Goal: Task Accomplishment & Management: Manage account settings

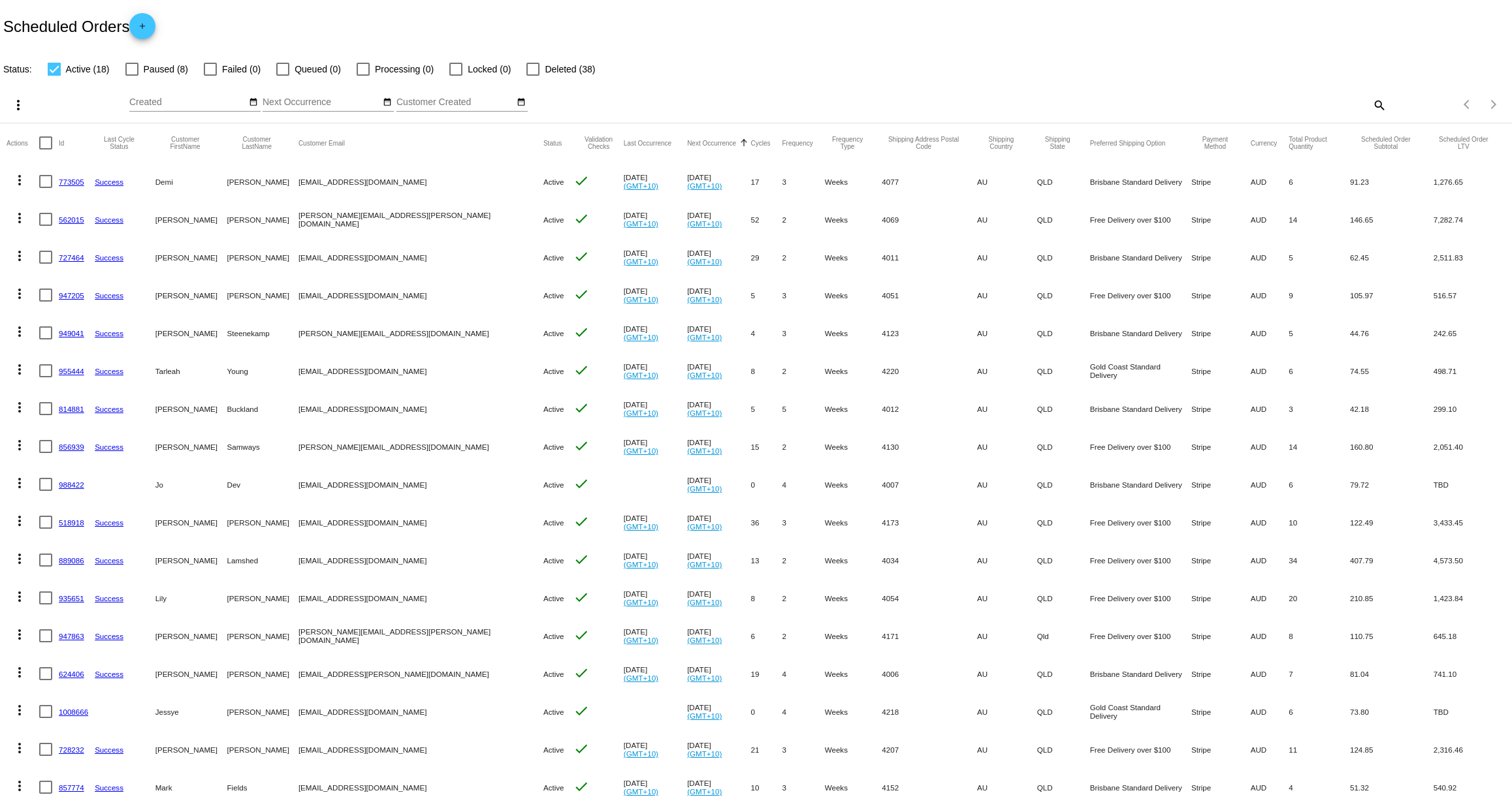
scroll to position [84, 0]
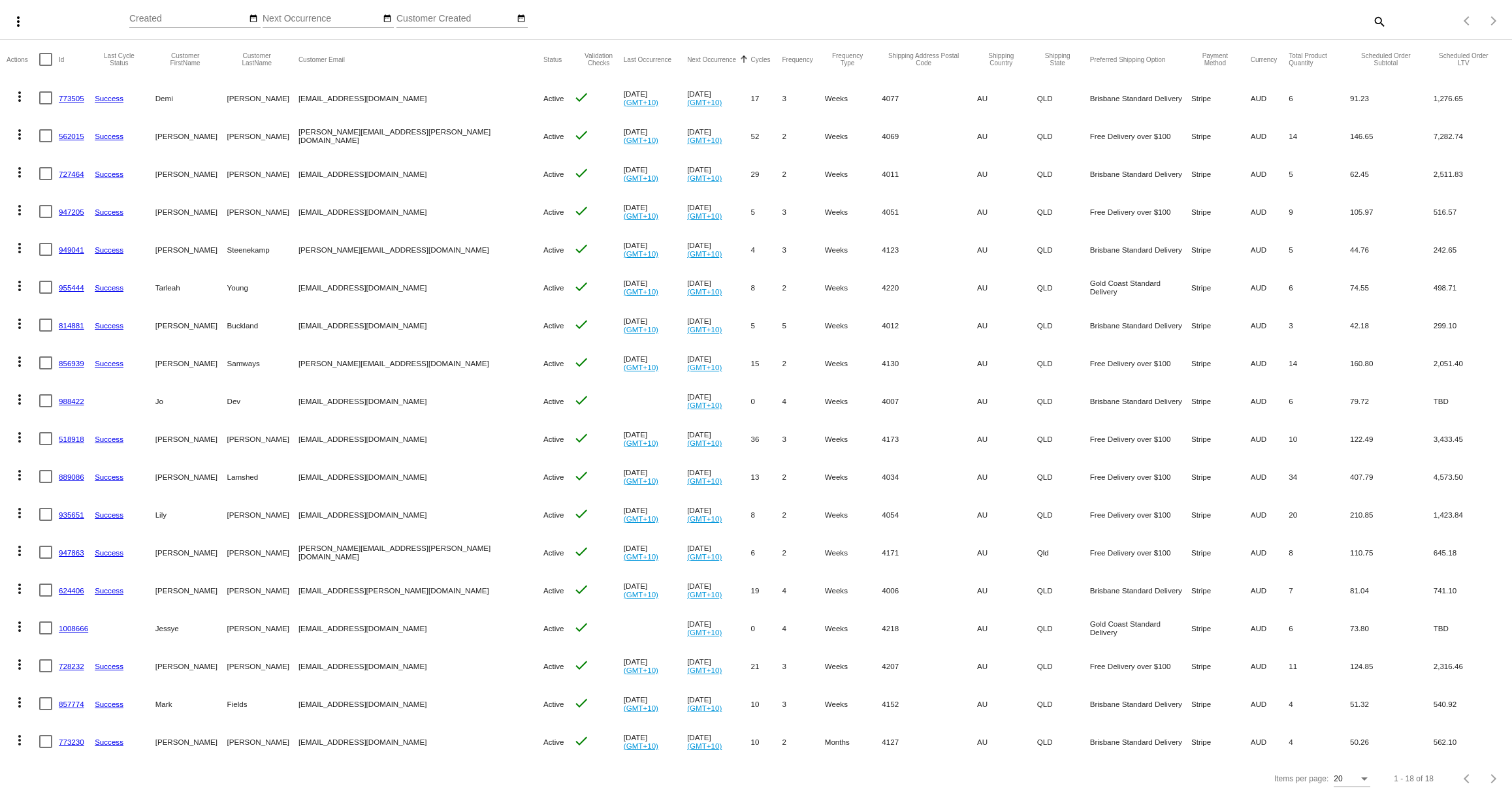
click at [200, 764] on div "Items per page: 20 1 - 18 of 18" at bounding box center [756, 779] width 1512 height 37
click at [70, 626] on link "1008666" at bounding box center [73, 628] width 30 height 9
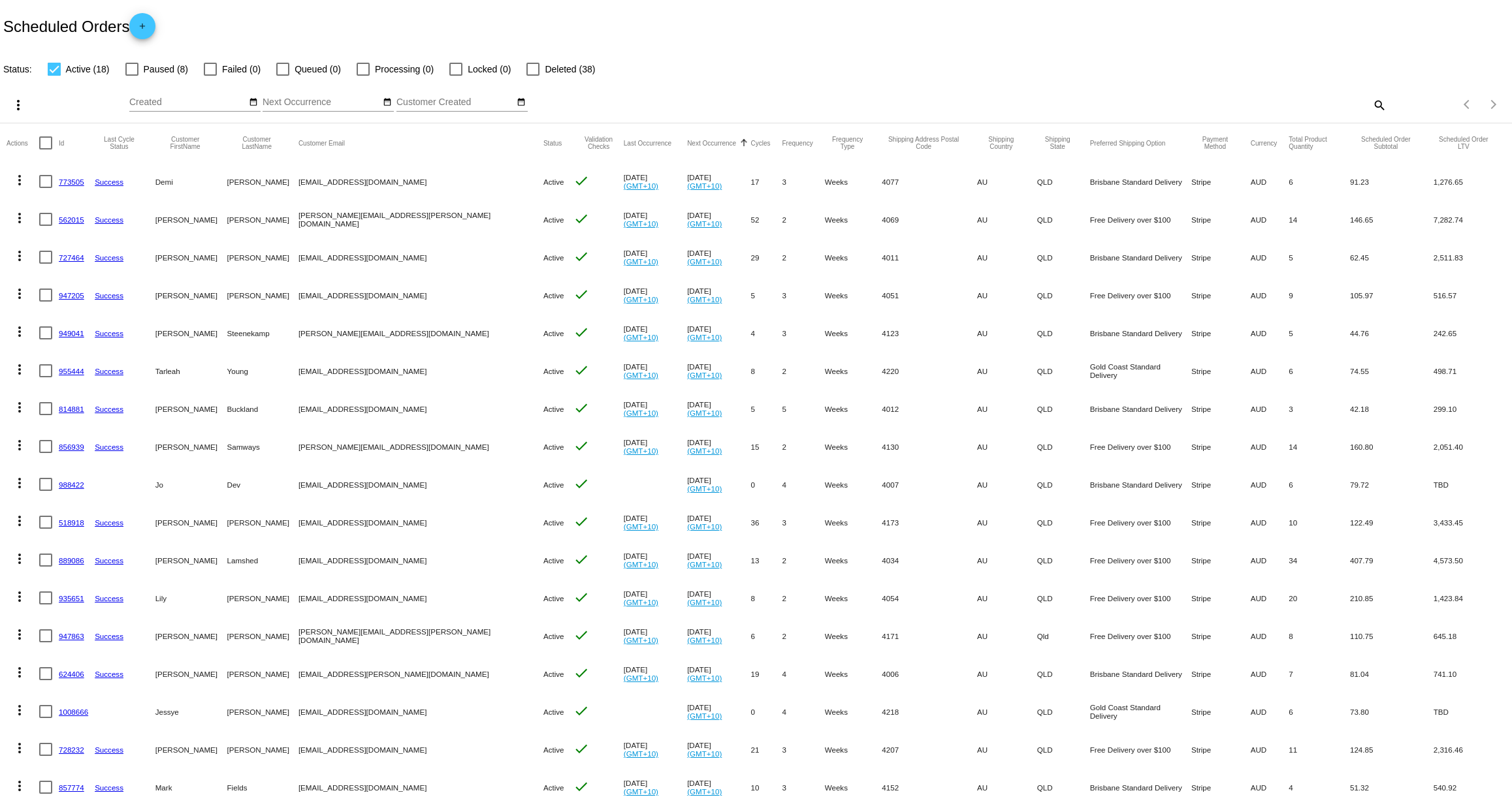
click at [71, 370] on link "955444" at bounding box center [71, 371] width 25 height 9
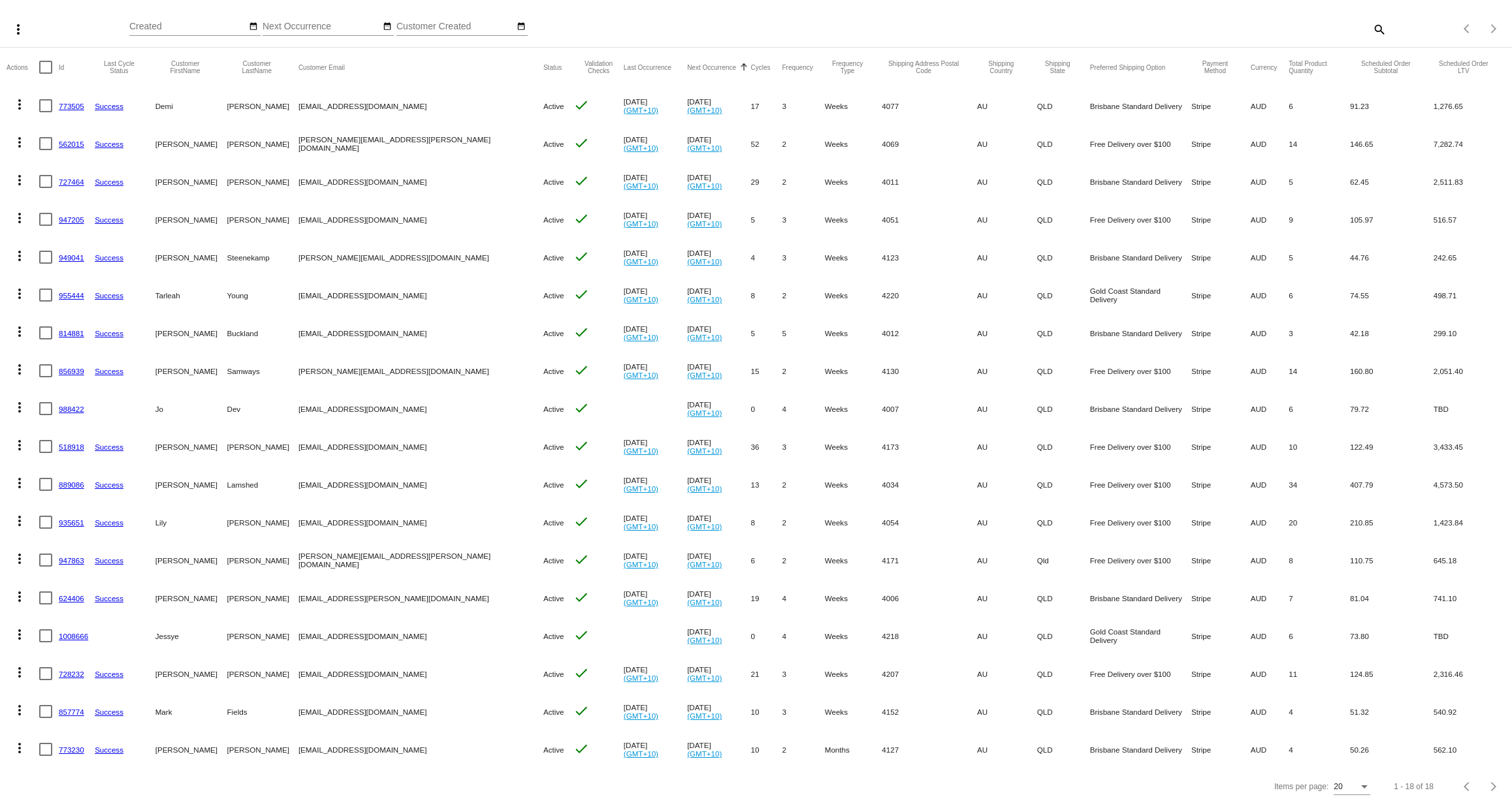
scroll to position [77, 0]
click at [75, 482] on link "889086" at bounding box center [71, 485] width 25 height 9
click at [71, 560] on link "947863" at bounding box center [71, 560] width 25 height 9
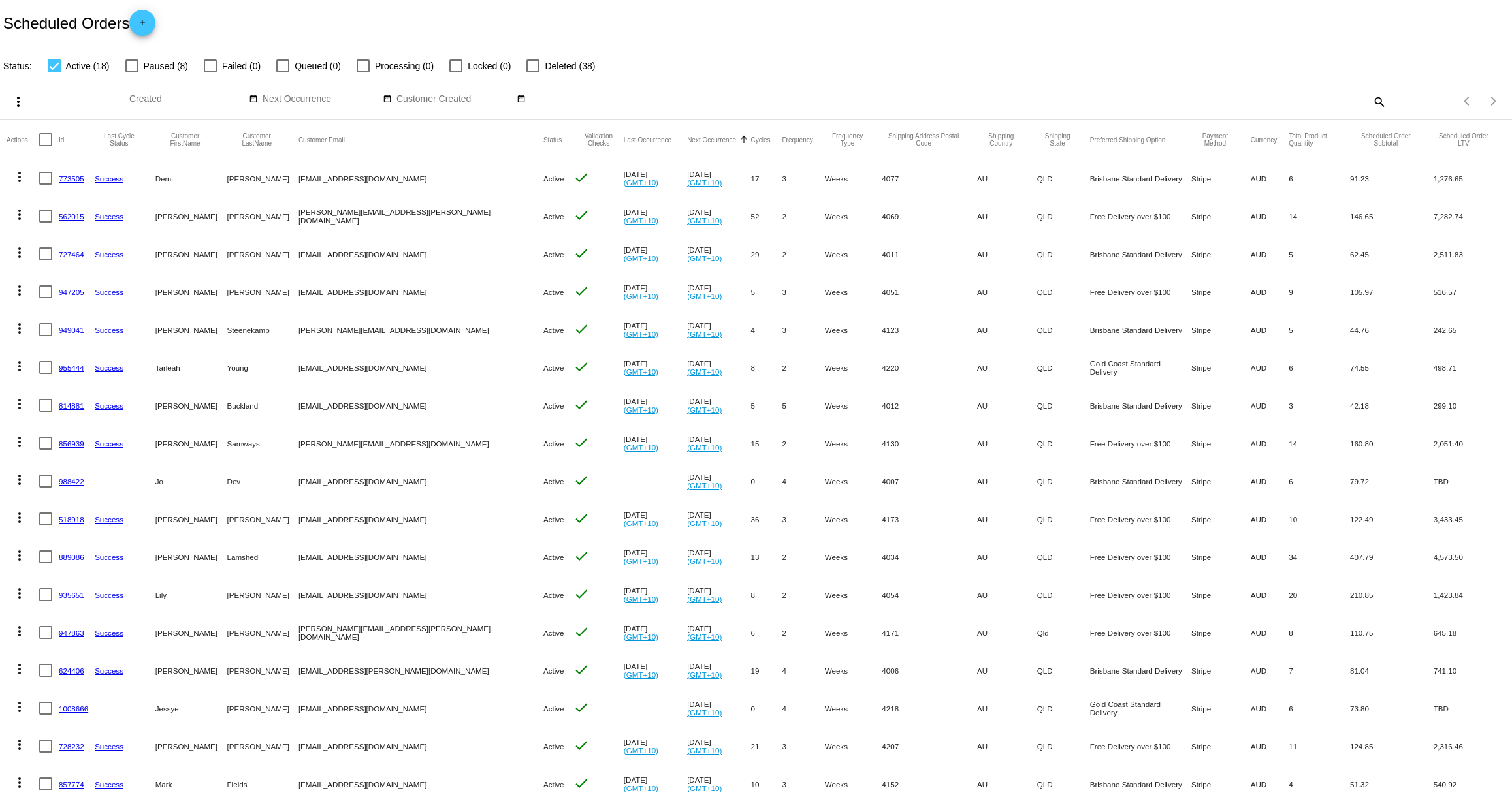
scroll to position [0, 0]
click at [64, 293] on link "947205" at bounding box center [71, 296] width 25 height 9
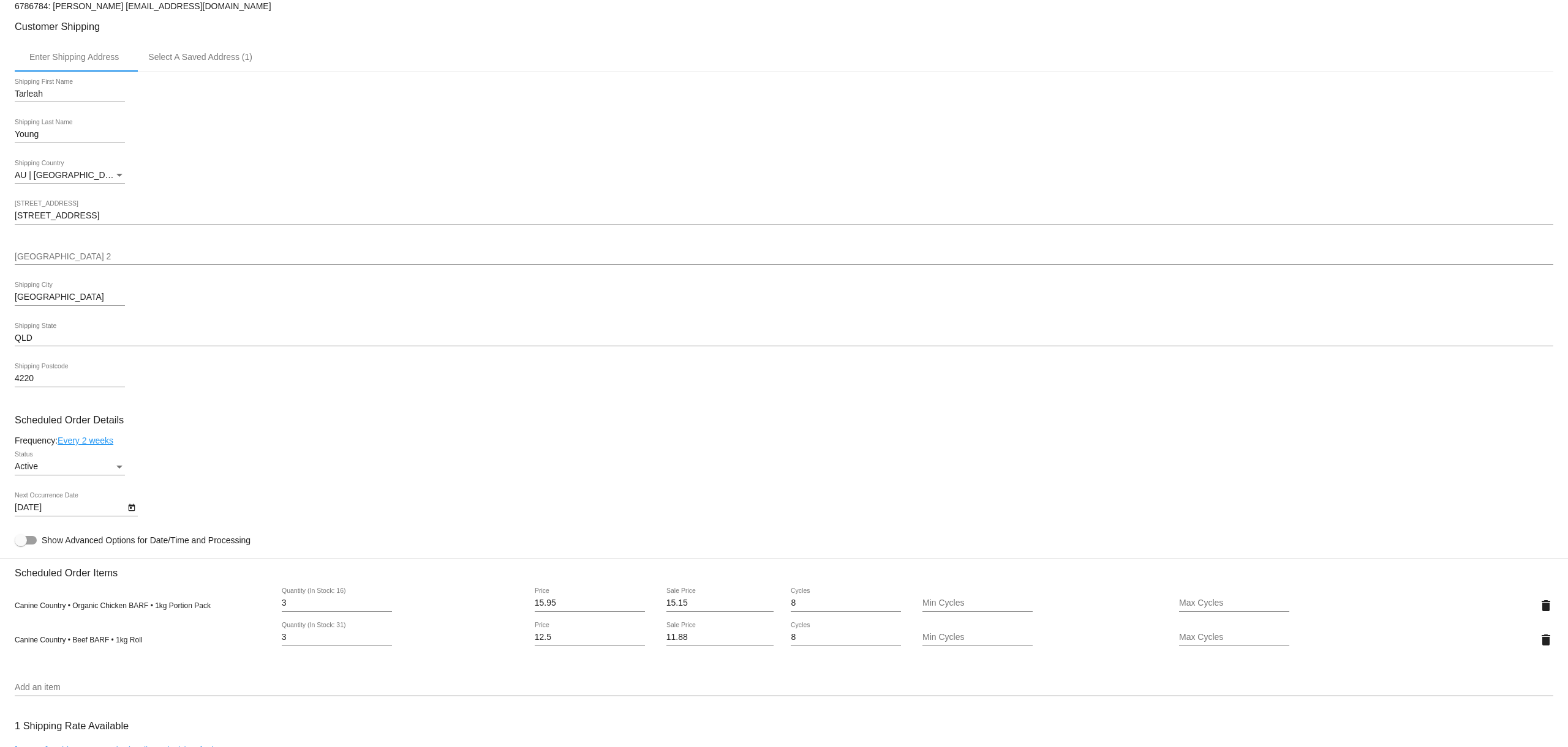
scroll to position [462, 0]
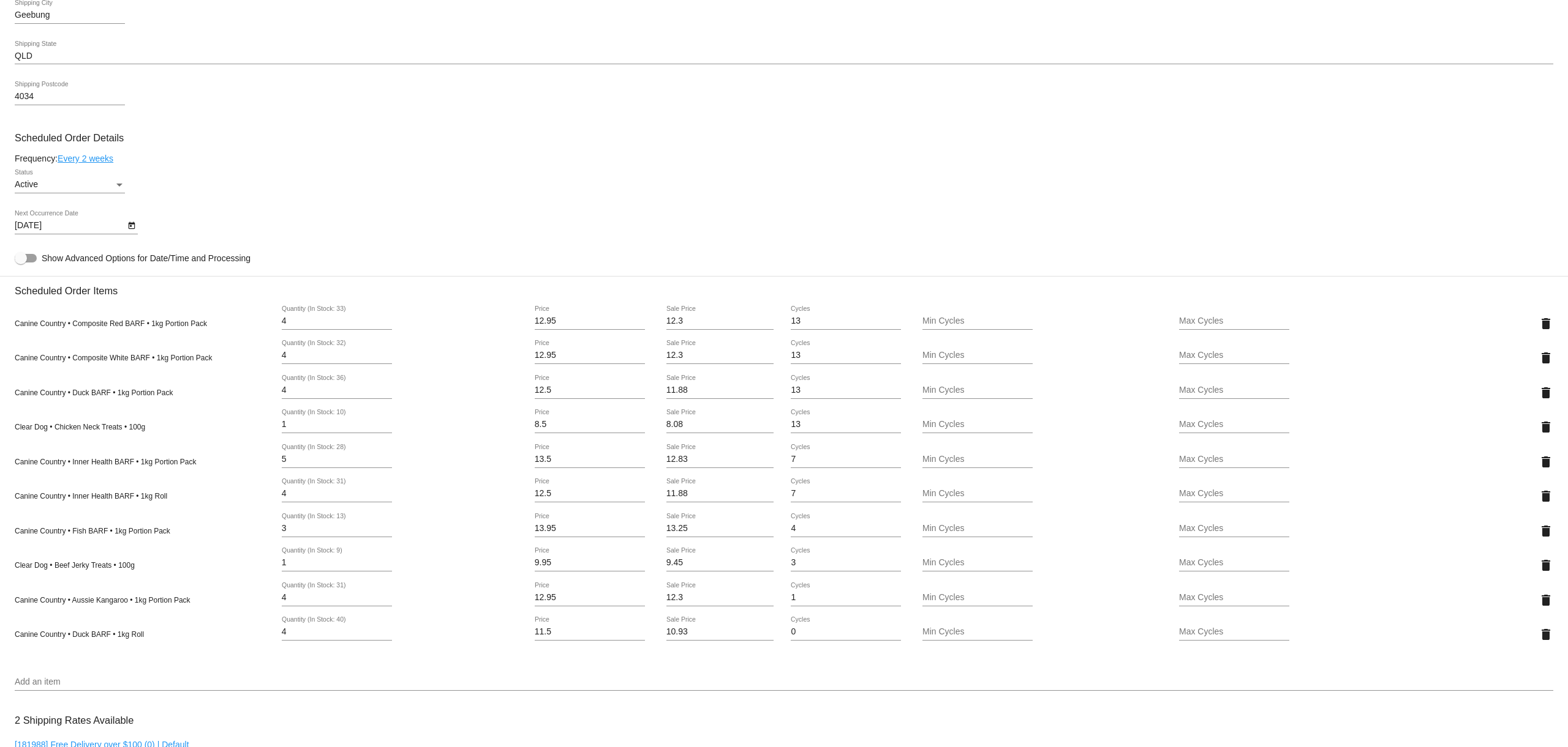
scroll to position [582, 0]
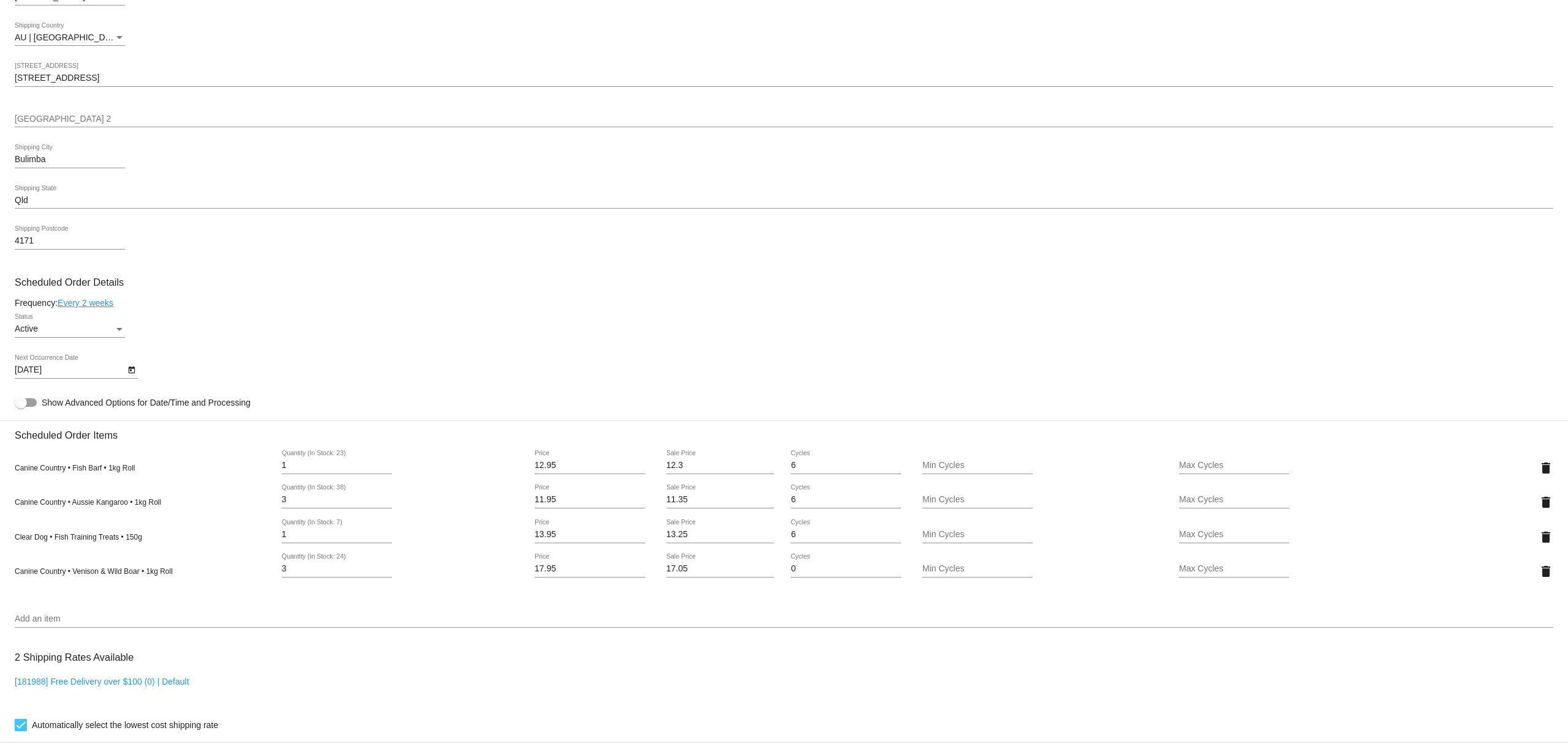
scroll to position [432, 0]
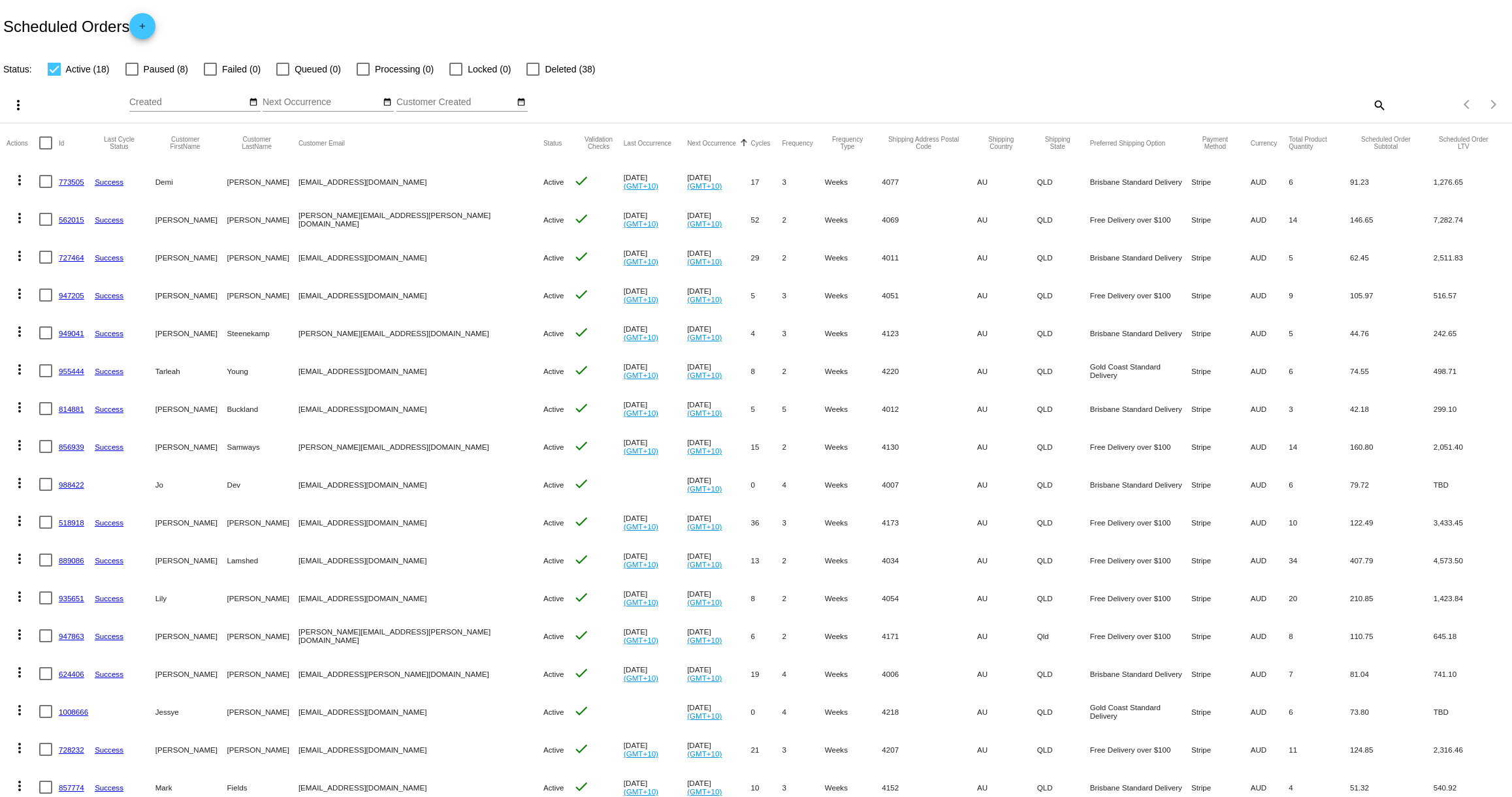
click at [69, 293] on link "947205" at bounding box center [71, 296] width 25 height 9
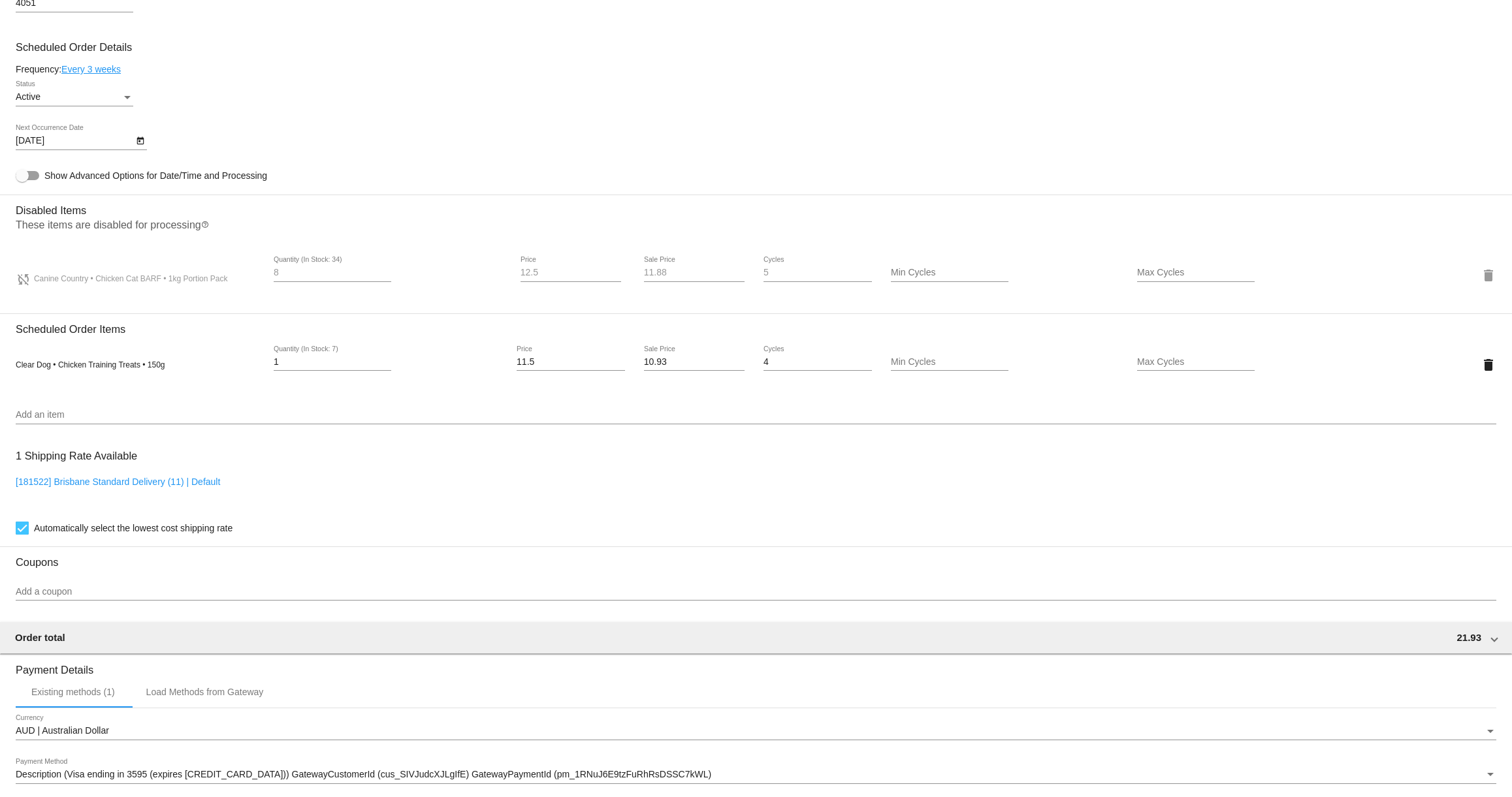
scroll to position [681, 0]
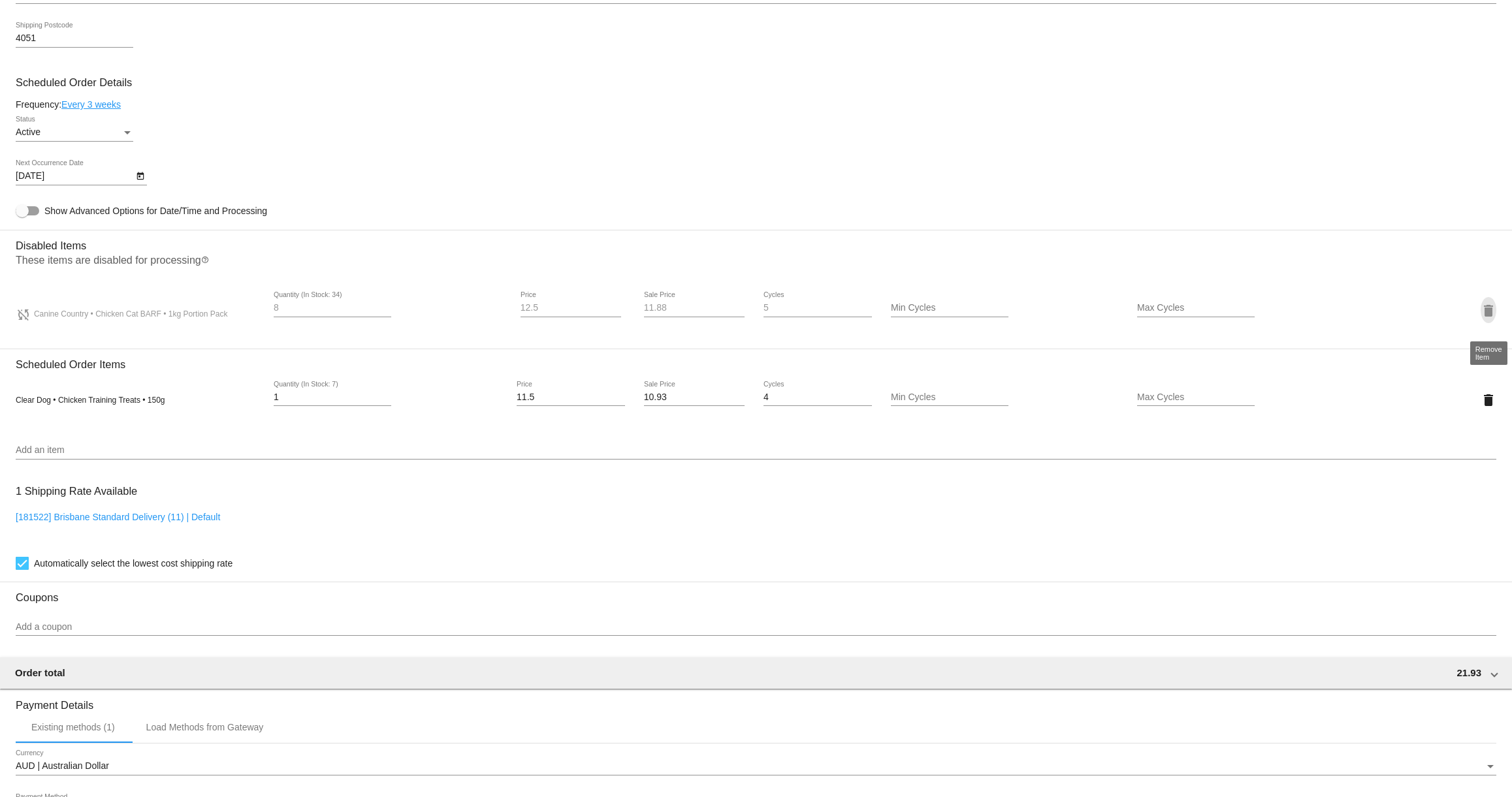
click at [1485, 315] on mat-icon "delete" at bounding box center [1489, 311] width 16 height 16
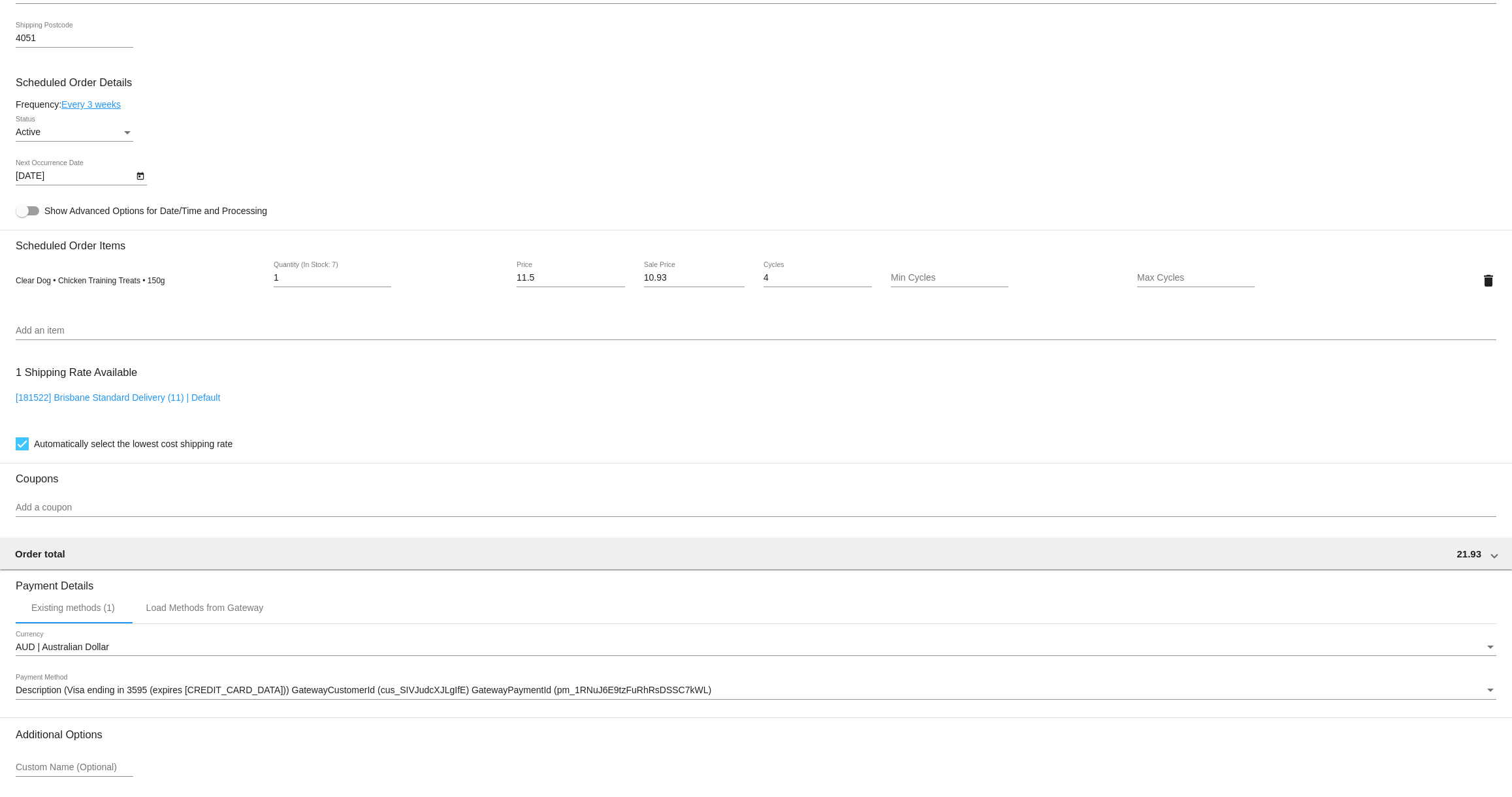
click at [74, 336] on input "Add an item" at bounding box center [756, 331] width 1481 height 10
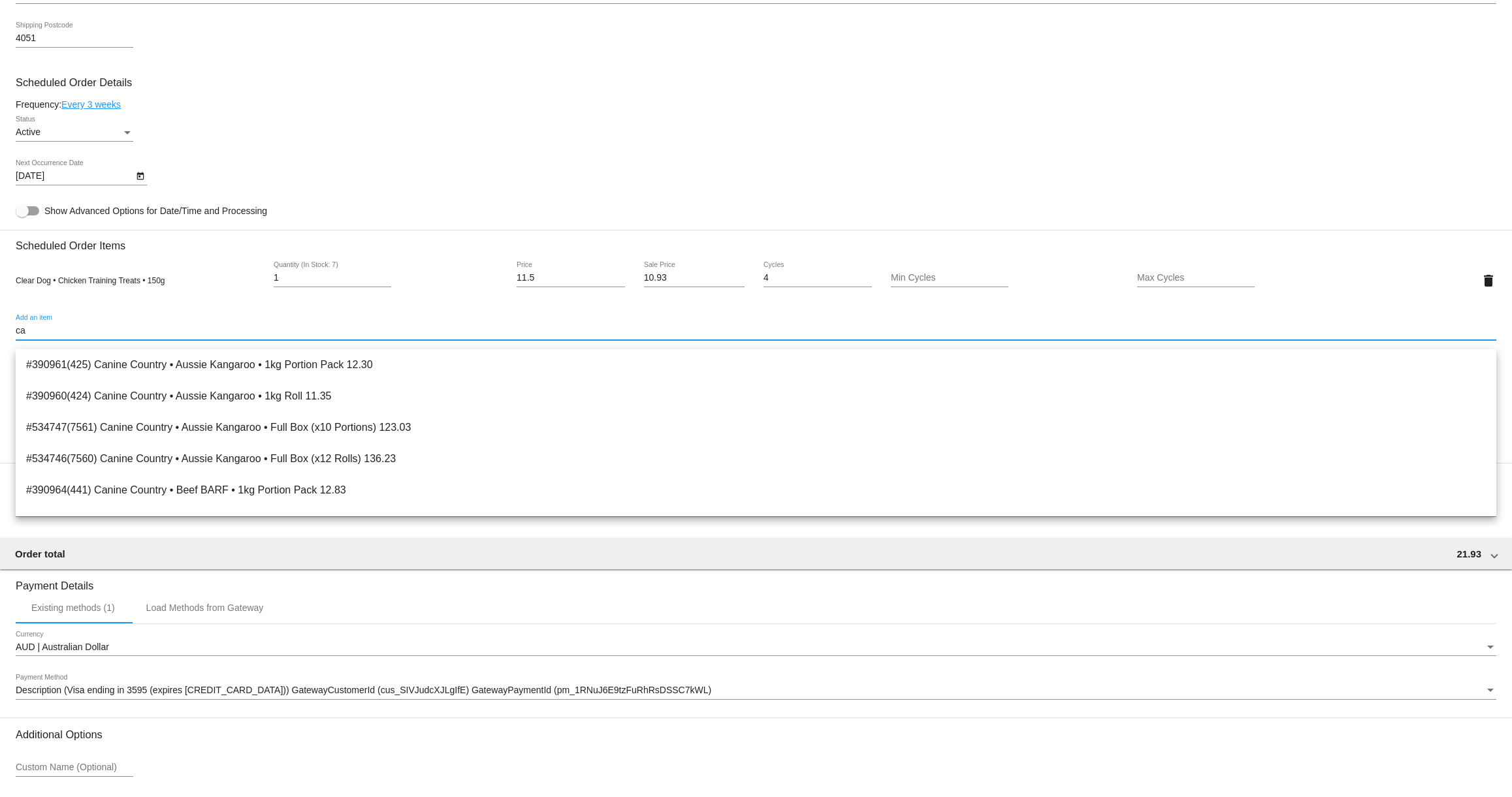
type input "c"
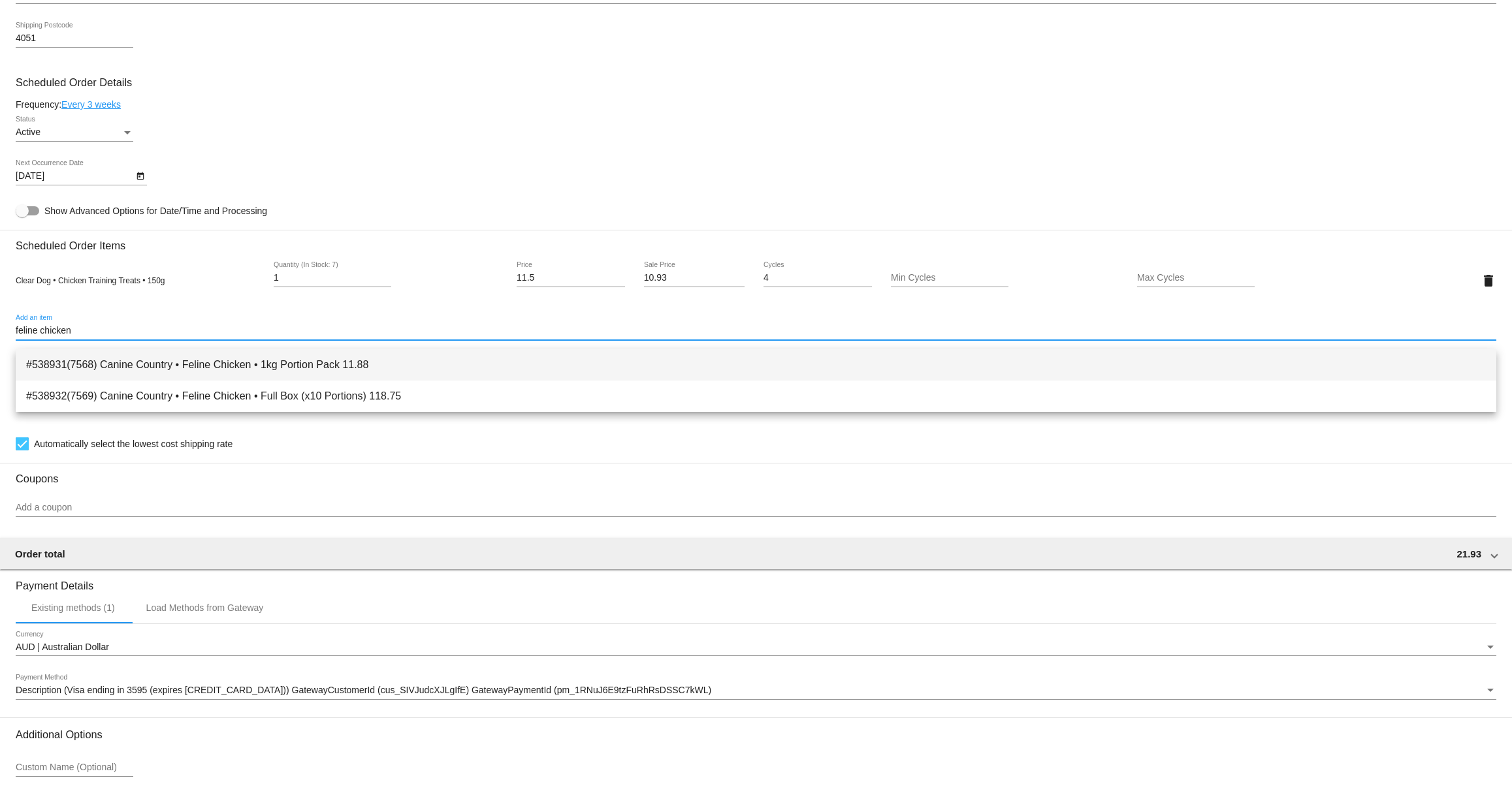
type input "feline chicken"
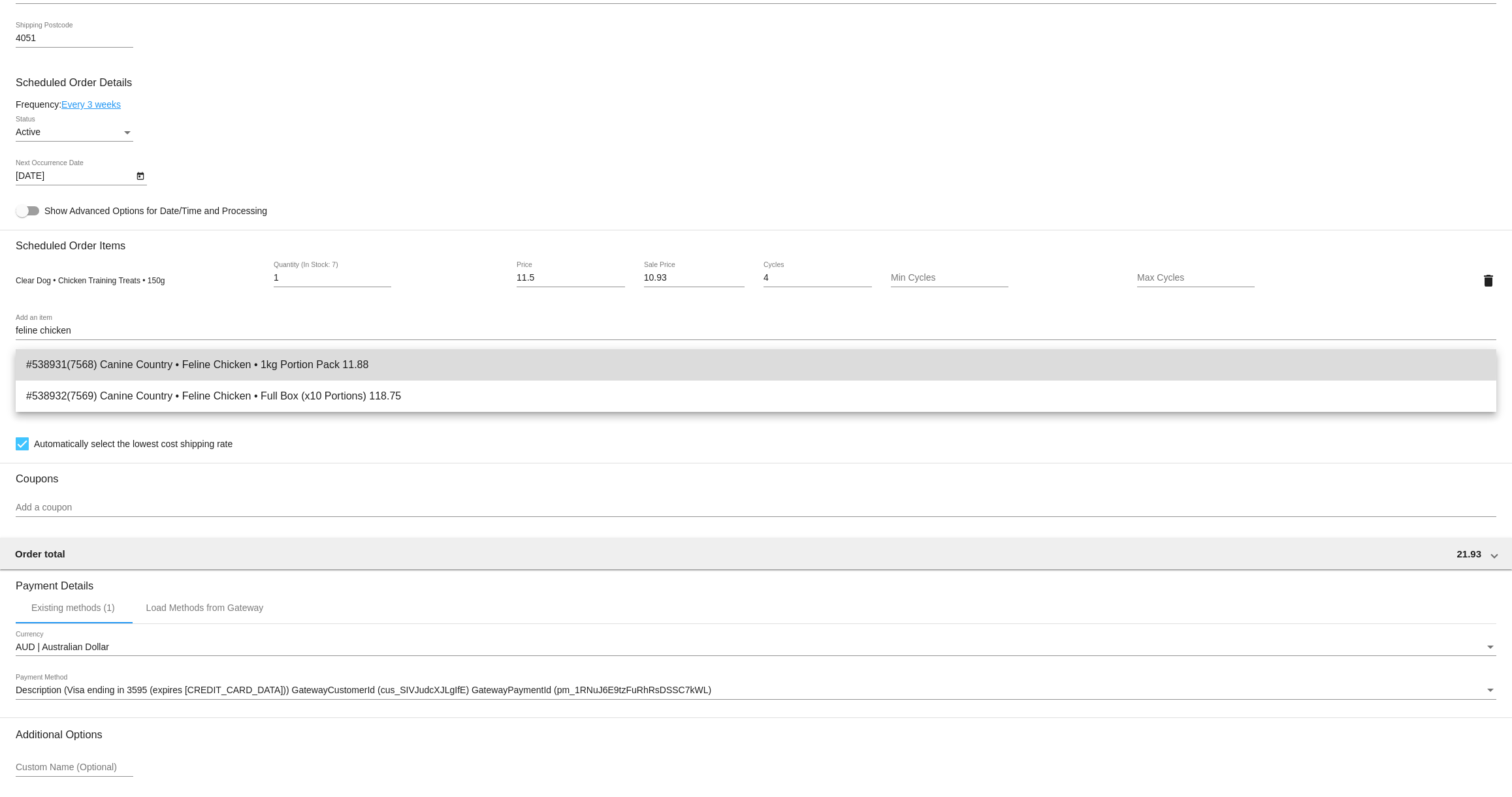
click at [214, 367] on span "#538931(7568) Canine Country • Feline Chicken • 1kg Portion Pack 11.88" at bounding box center [756, 365] width 1460 height 31
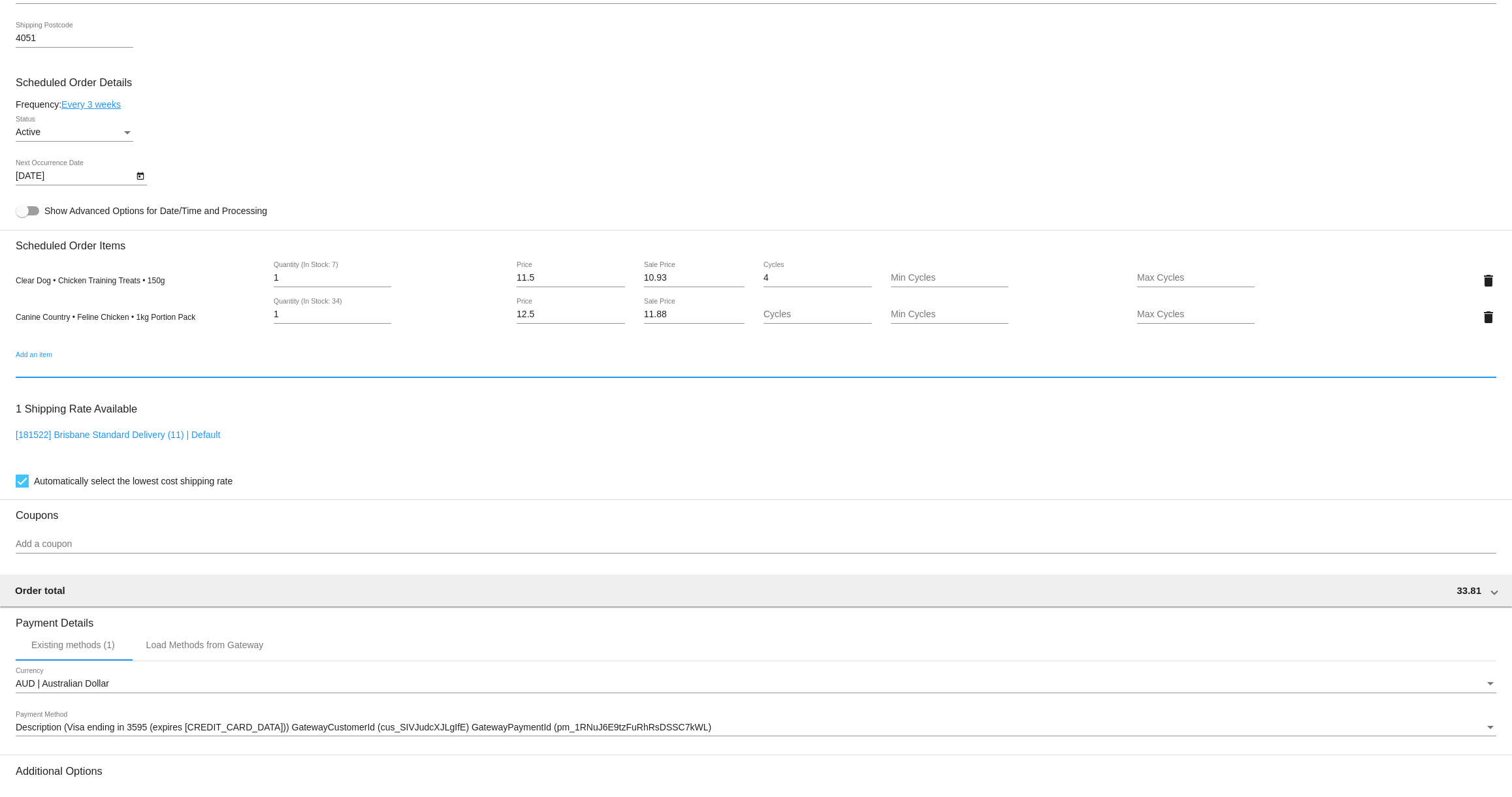
drag, startPoint x: 280, startPoint y: 325, endPoint x: 234, endPoint y: 320, distance: 46.3
click at [234, 320] on div "Canine Country • Feline Chicken • 1kg Portion Pack 1 Quantity (In Stock: 34) 12…" at bounding box center [756, 317] width 1481 height 37
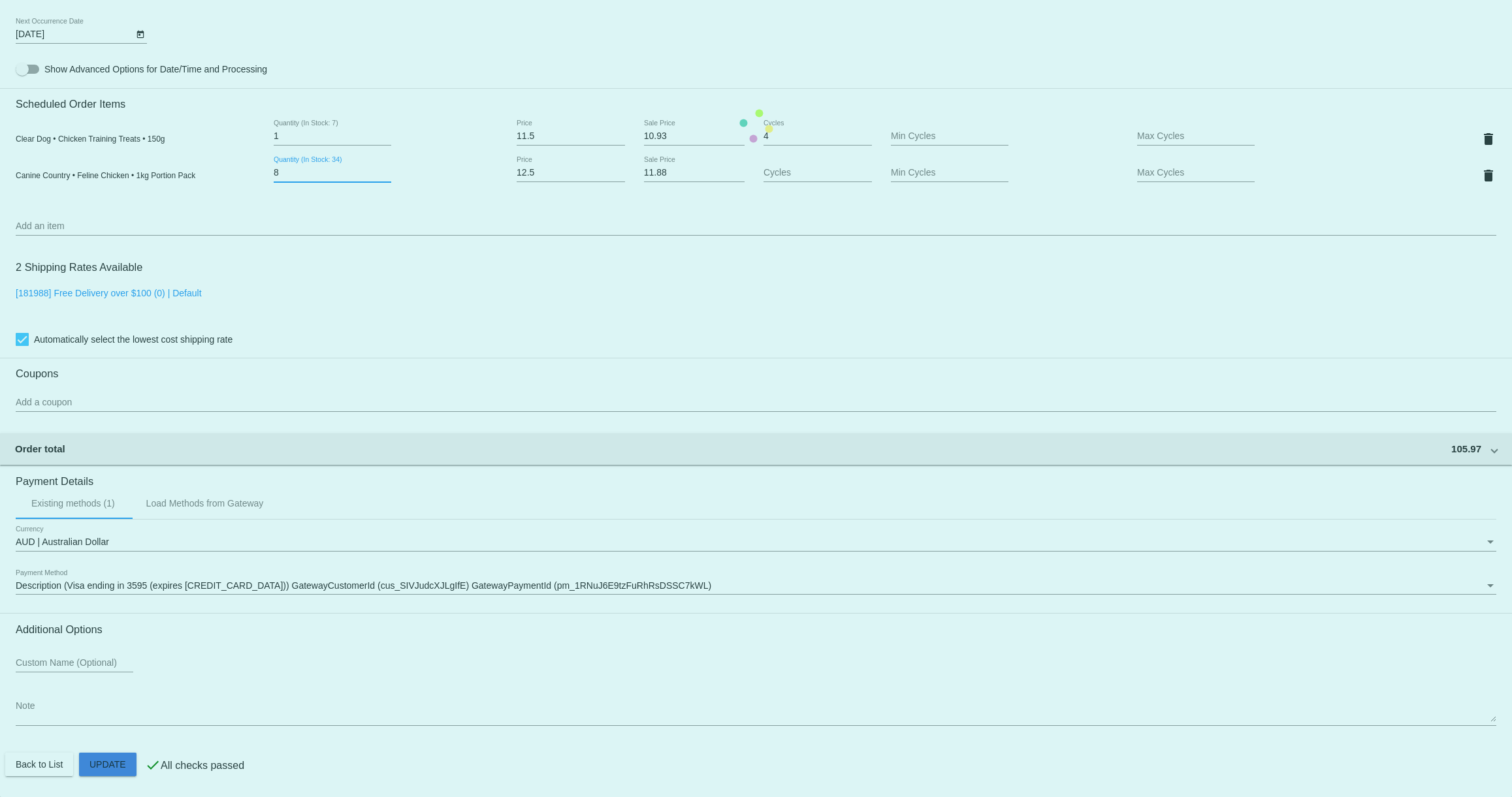
click at [119, 768] on mat-card "Customer 6768730: Marisa Harvey marisaharvey94@gmail.com Customer Shipping Ente…" at bounding box center [756, 126] width 1512 height 1342
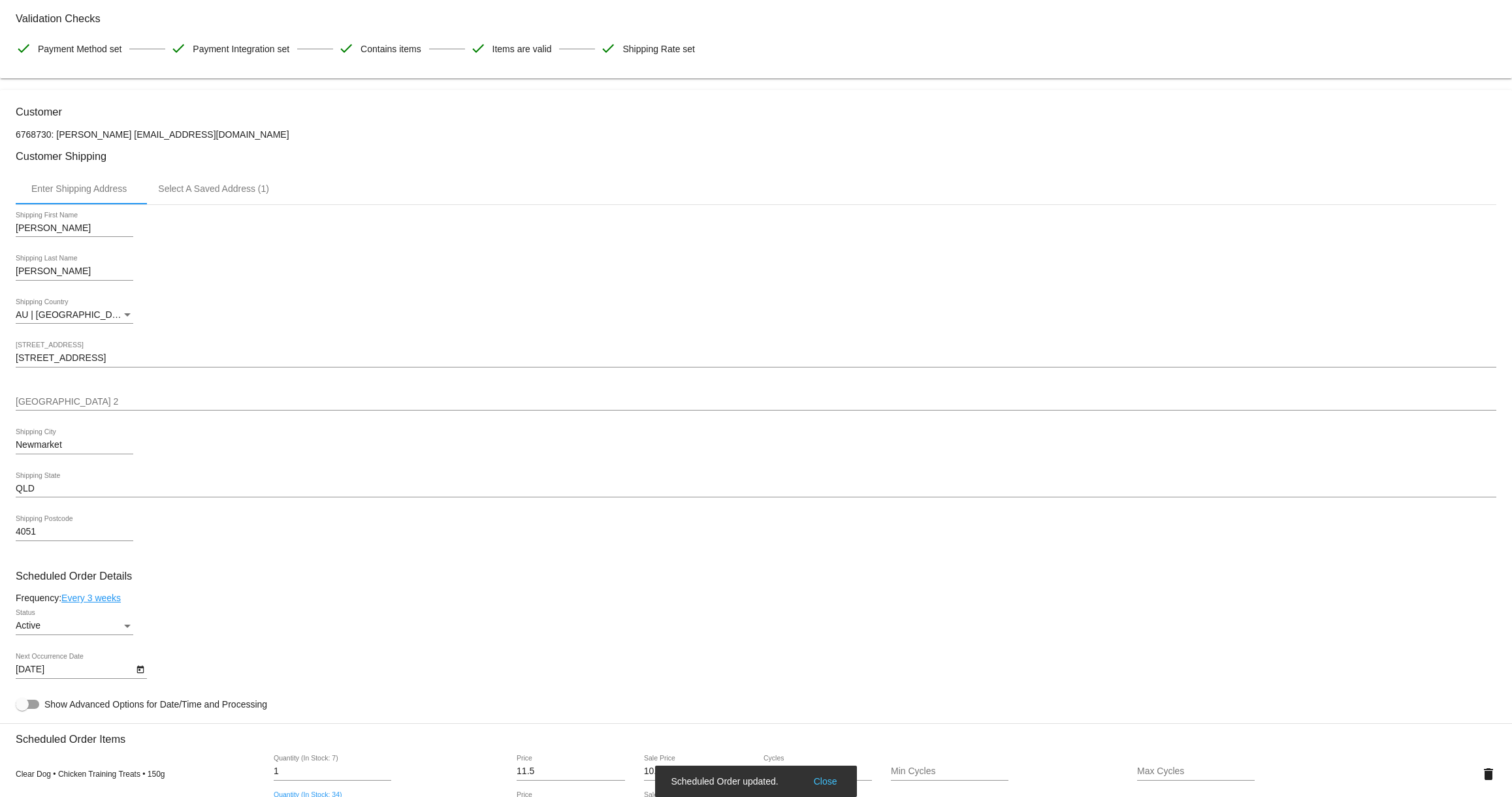
scroll to position [0, 0]
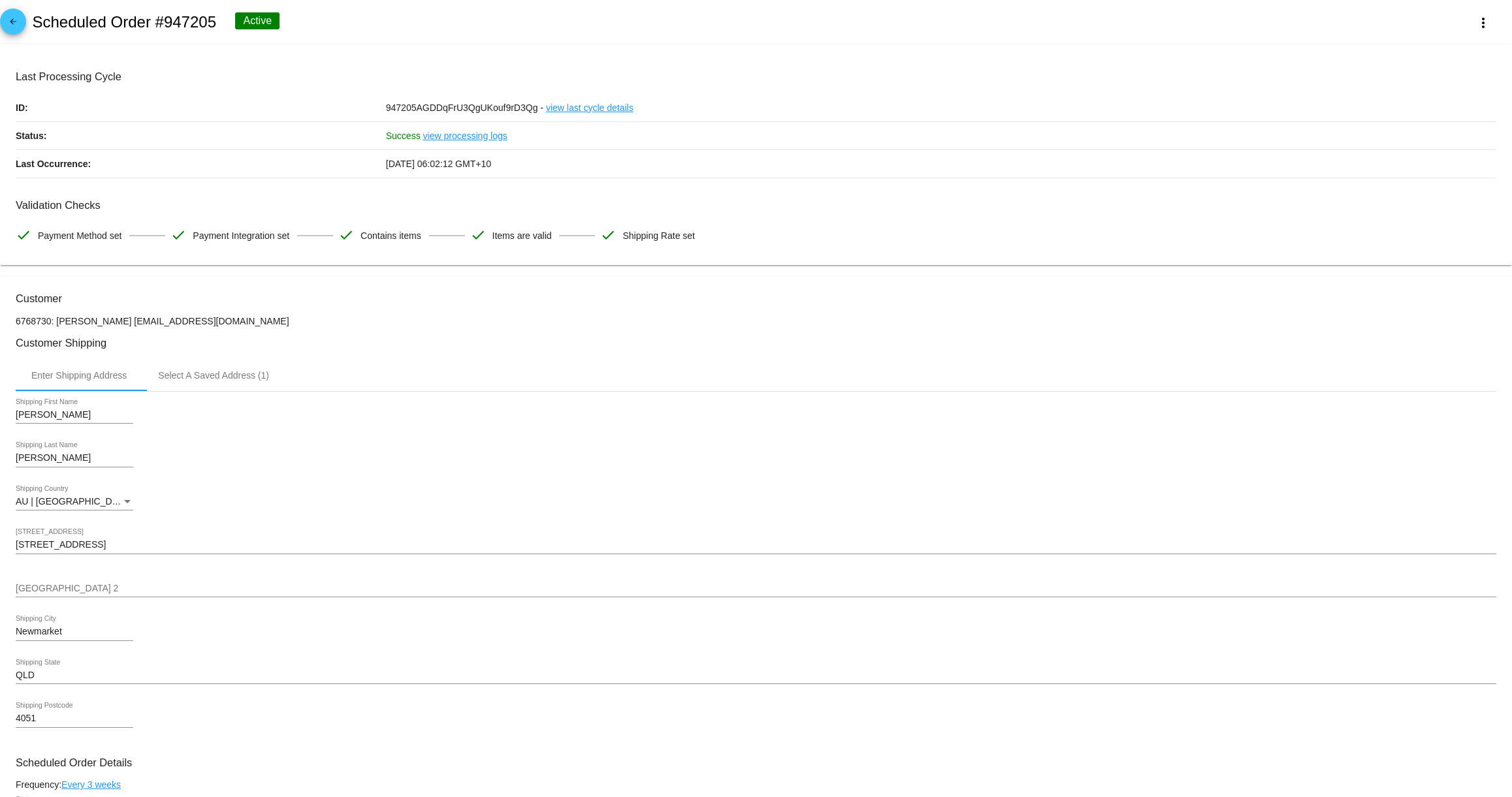
type input "8"
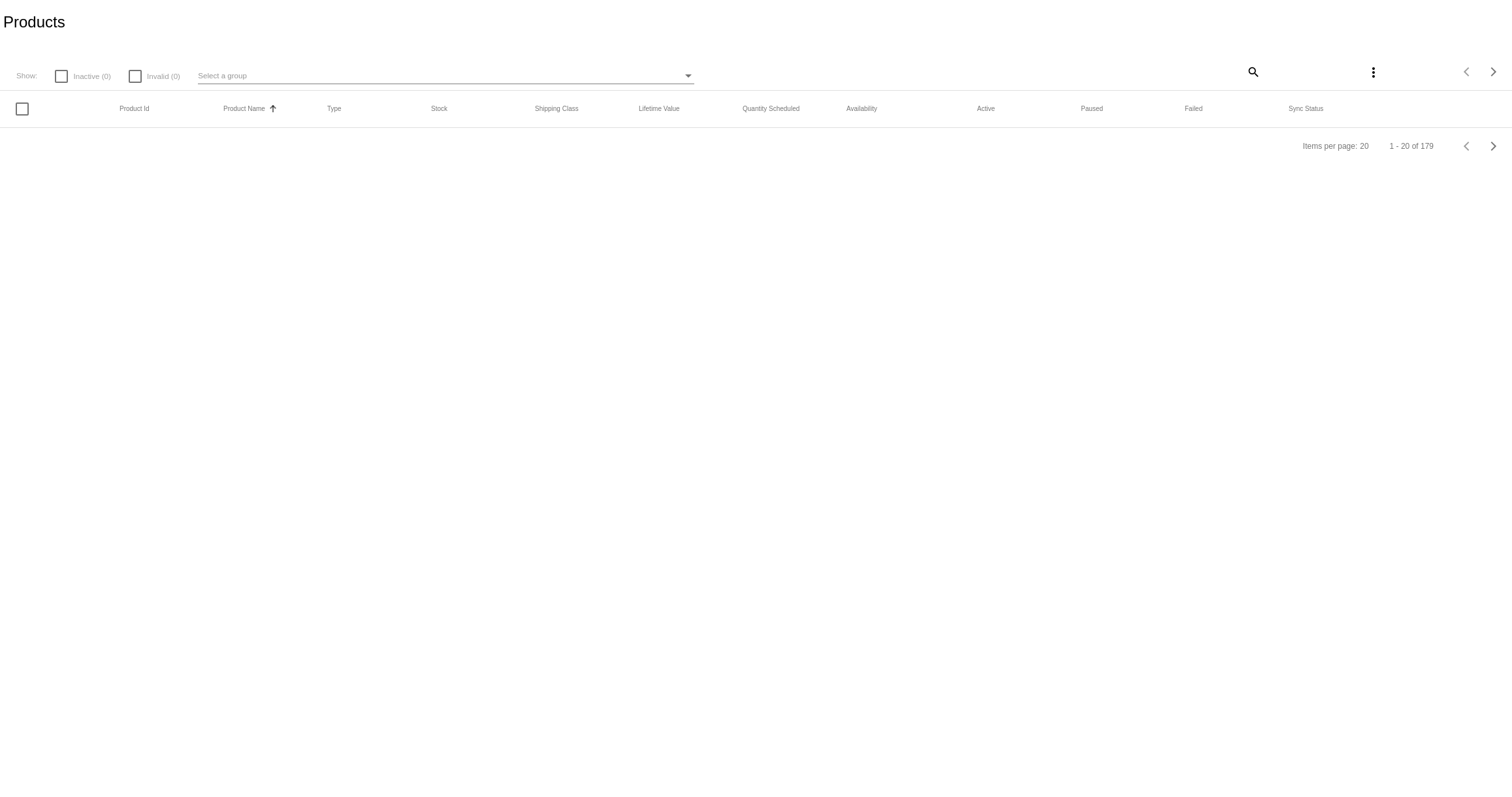
click at [1255, 73] on mat-icon "search" at bounding box center [1253, 72] width 16 height 20
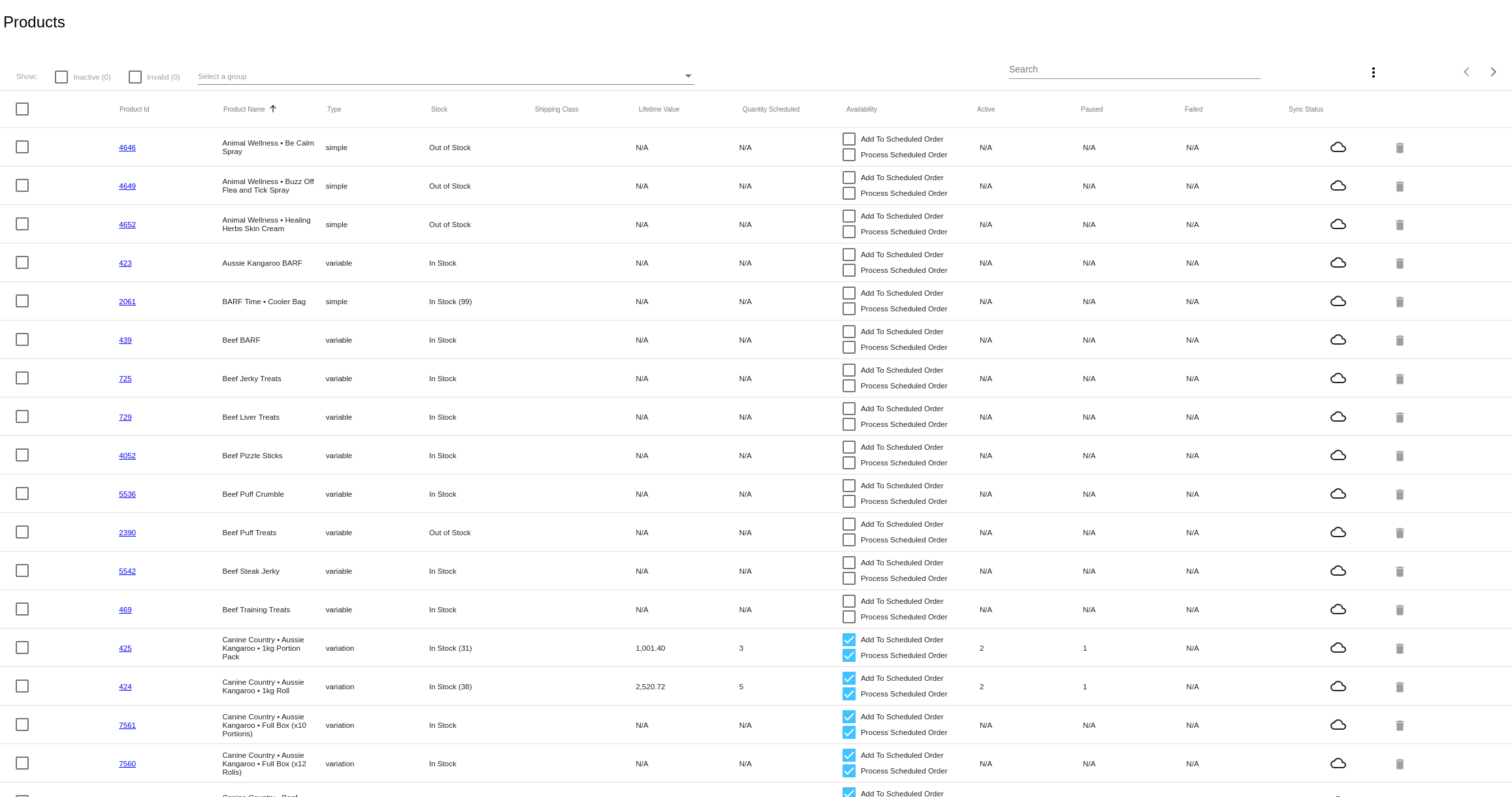
click at [1058, 70] on input "Search" at bounding box center [1135, 69] width 252 height 10
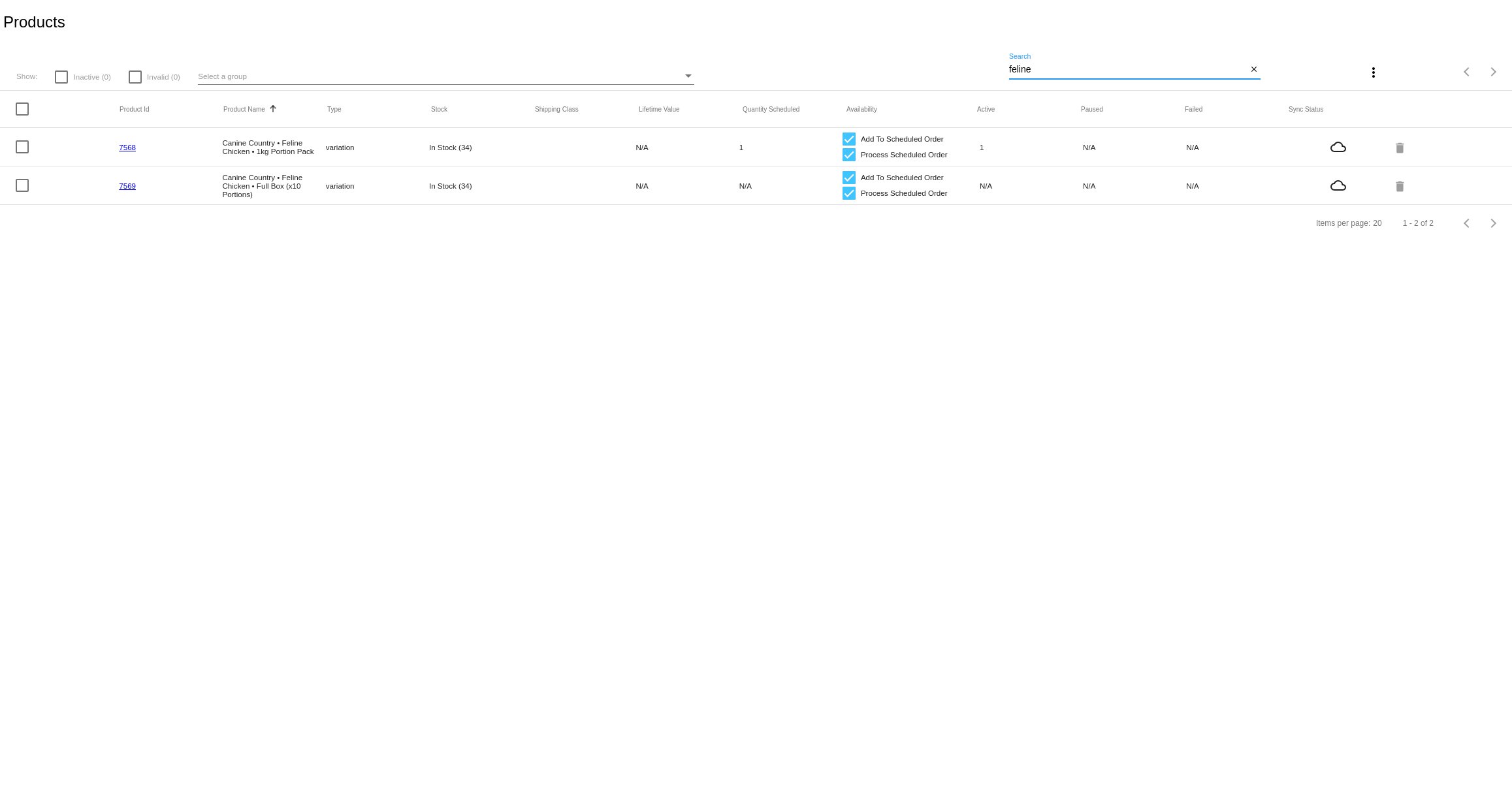
type input "feline"
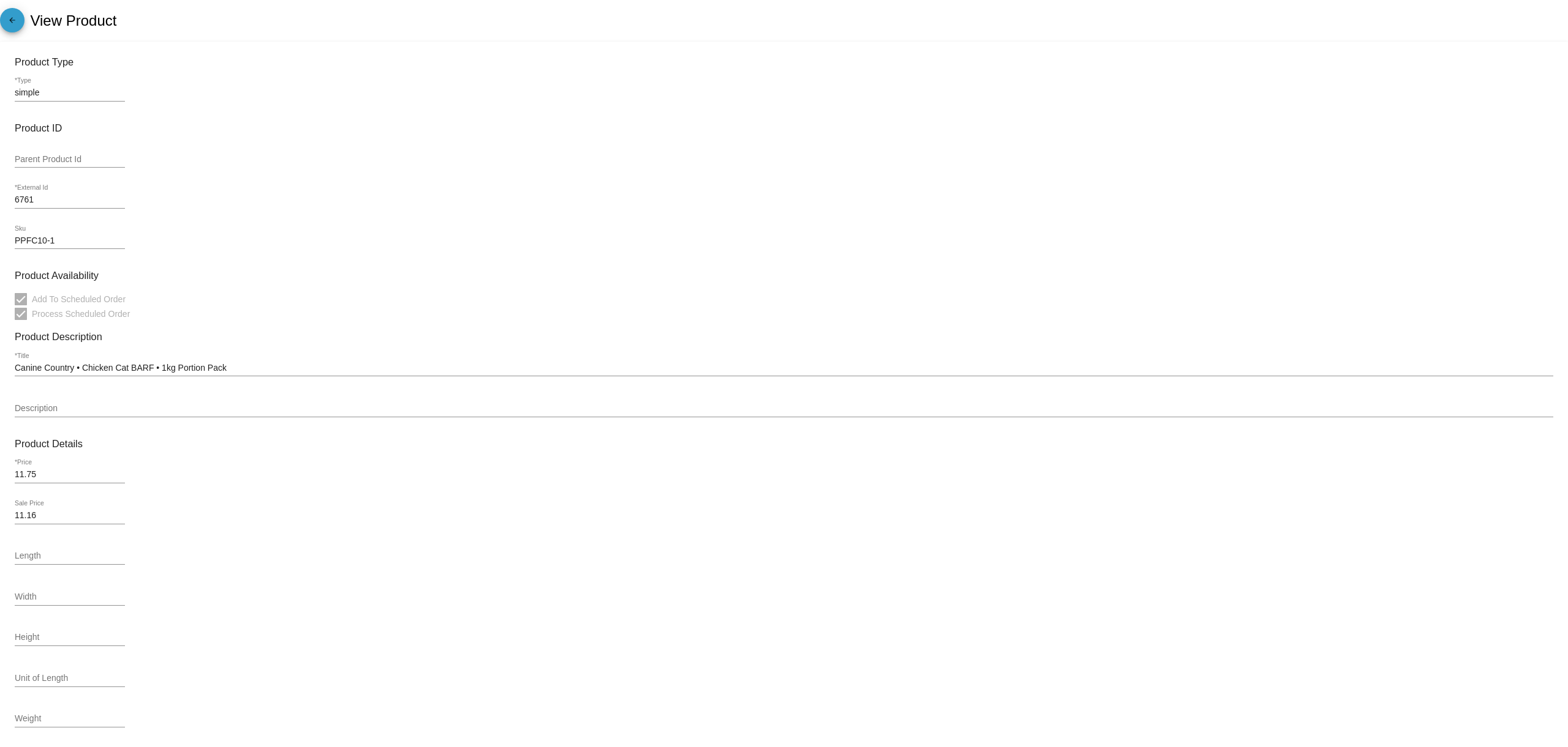
click at [12, 18] on mat-icon "arrow_back" at bounding box center [12, 23] width 15 height 15
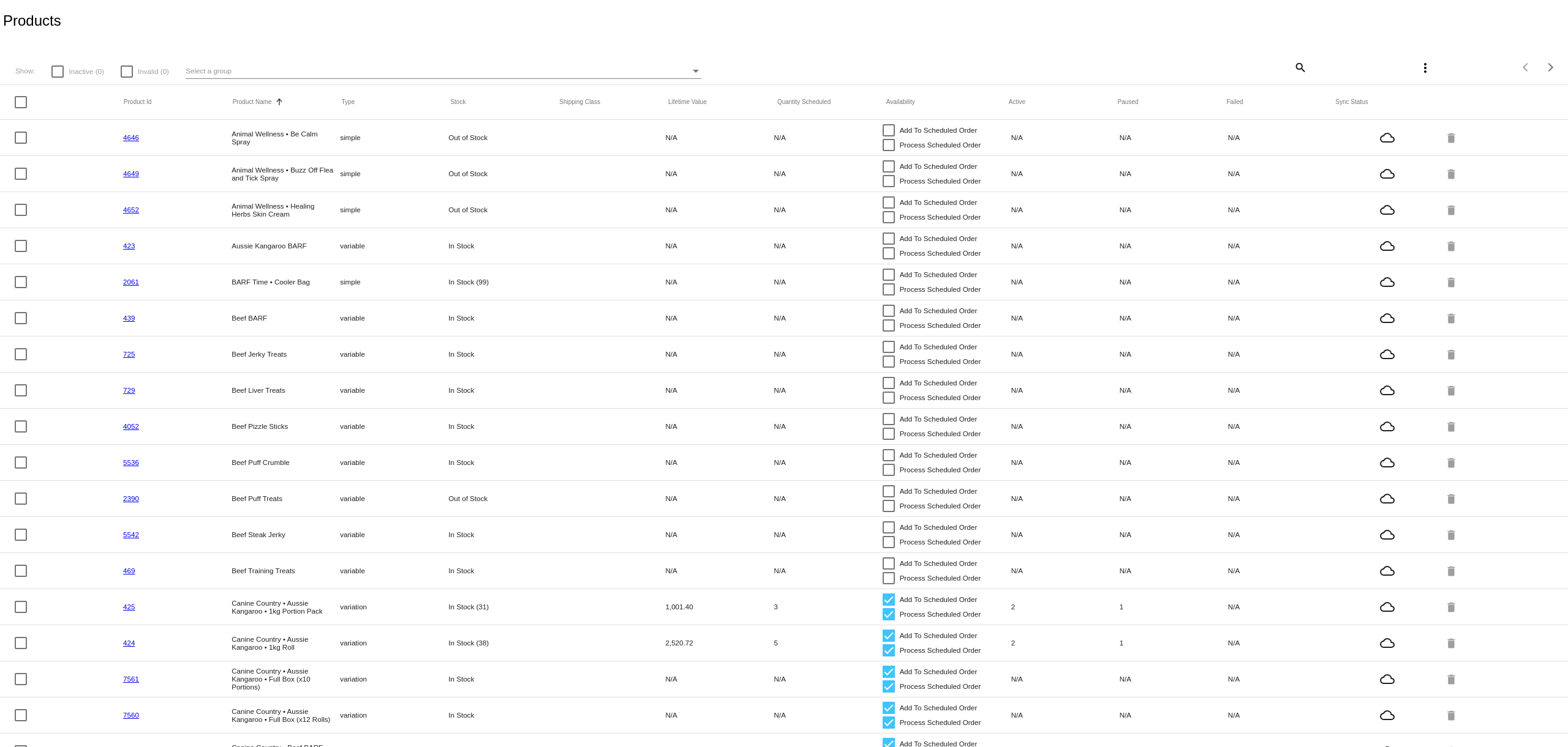
click at [1301, 65] on mat-icon "search" at bounding box center [1299, 67] width 15 height 19
click at [1122, 68] on input "Search" at bounding box center [1176, 65] width 261 height 9
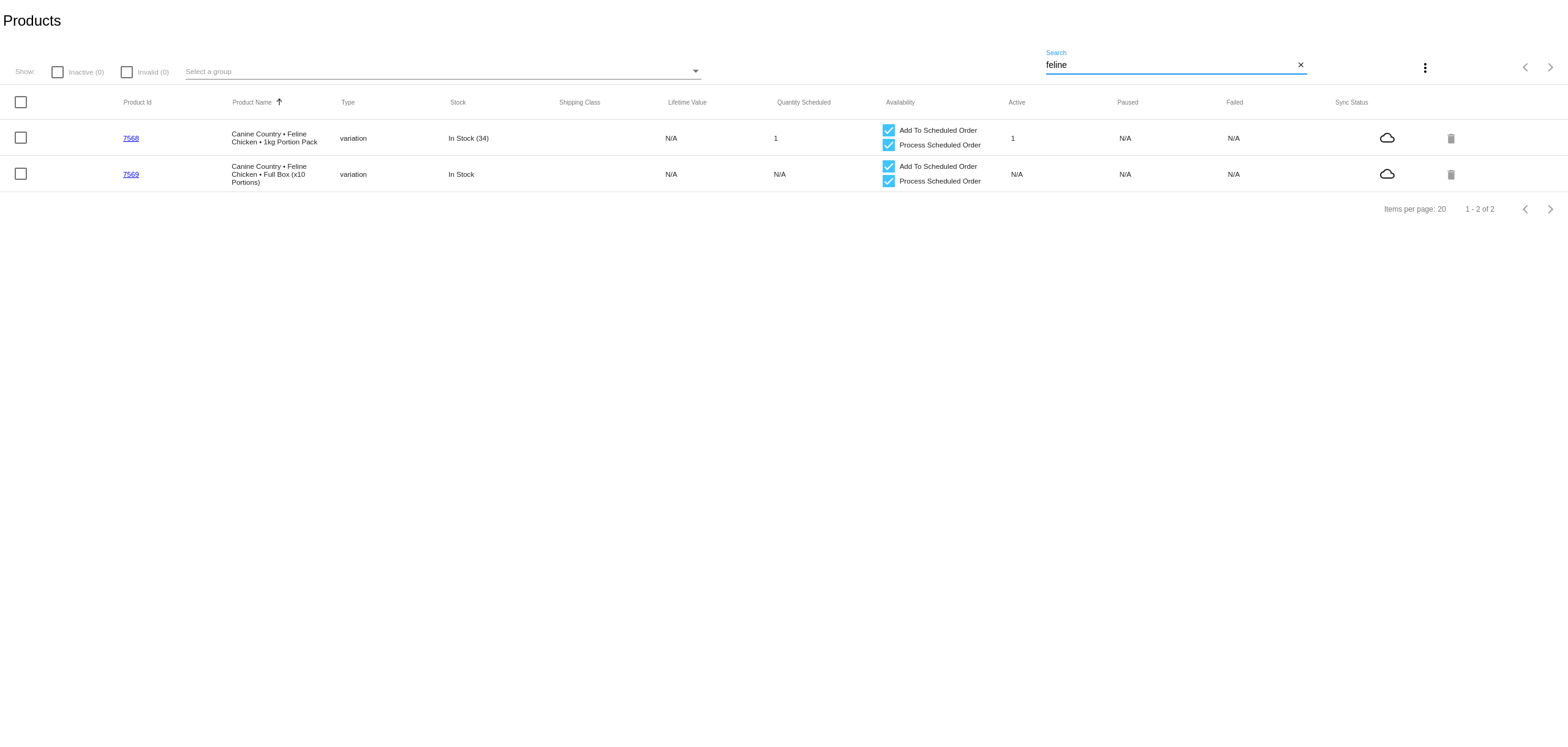
drag, startPoint x: 1084, startPoint y: 64, endPoint x: 962, endPoint y: 53, distance: 122.5
click at [962, 53] on div "Show: Inactive (0) Invalid (0) Select a group feline Search close more_vert Ite…" at bounding box center [784, 63] width 1568 height 43
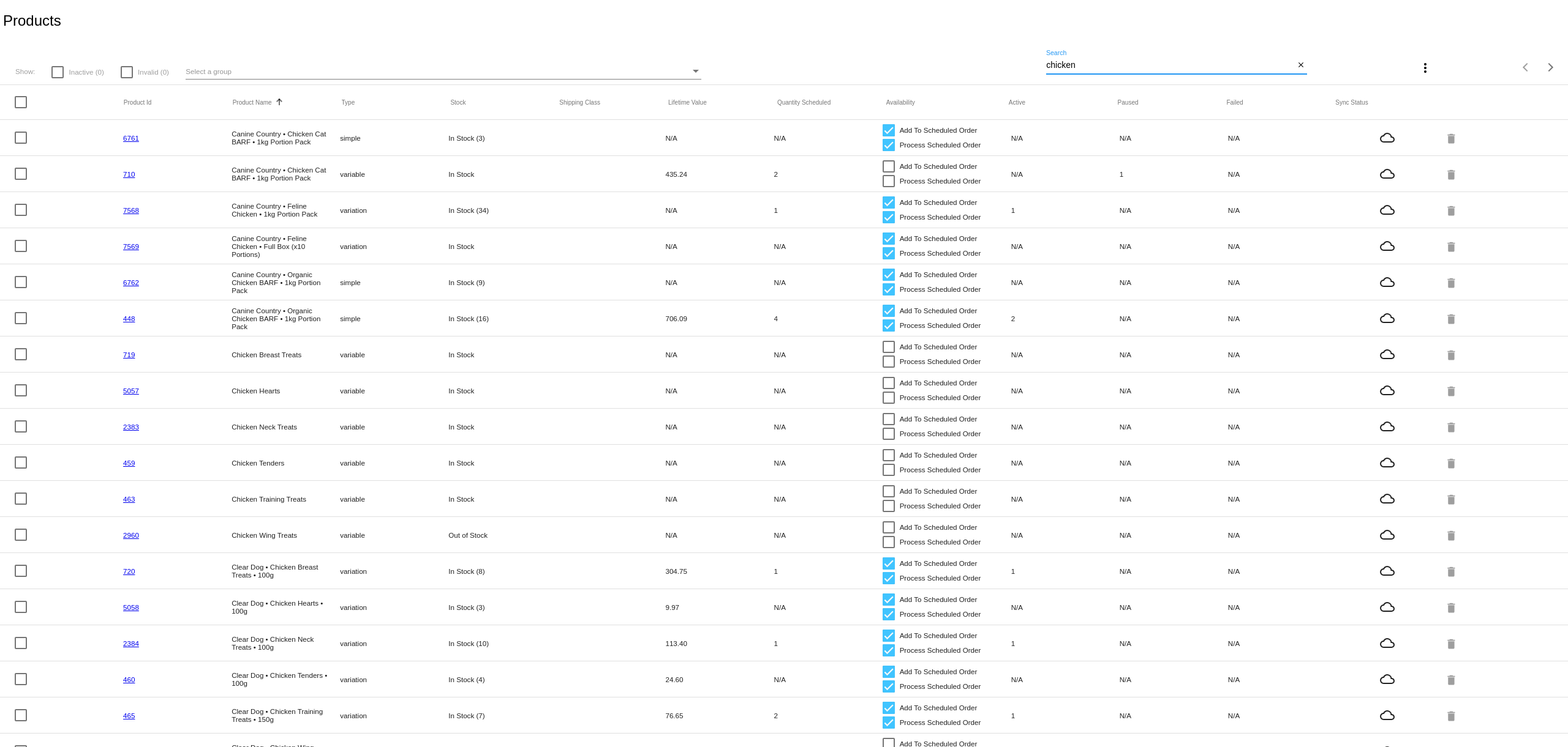
type input "chicken"
